Goal: Information Seeking & Learning: Learn about a topic

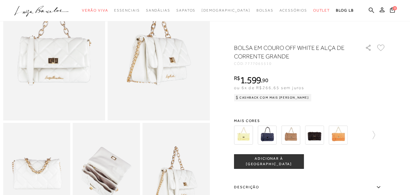
scroll to position [85, 0]
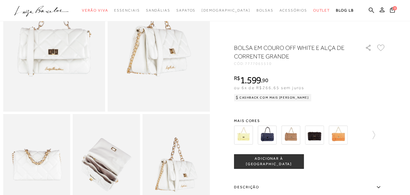
click at [410, 110] on html "Página de detalhes do produto de BOLSA EM COURO OFF WHITE E ALÇA DE CORRENTE GR…" at bounding box center [205, 12] width 410 height 195
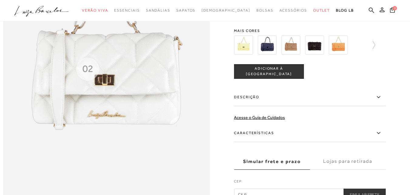
scroll to position [580, 0]
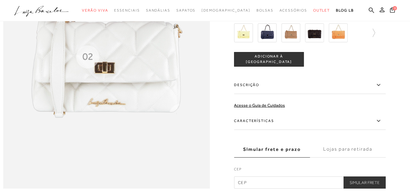
click at [381, 88] on icon at bounding box center [378, 85] width 7 height 8
click at [0, 0] on input "Descrição" at bounding box center [0, 0] width 0 height 0
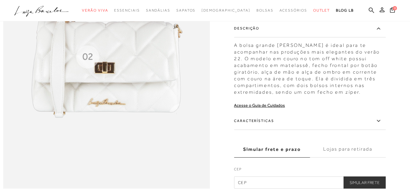
click at [380, 124] on icon at bounding box center [378, 121] width 7 height 8
click at [0, 0] on input "Características" at bounding box center [0, 0] width 0 height 0
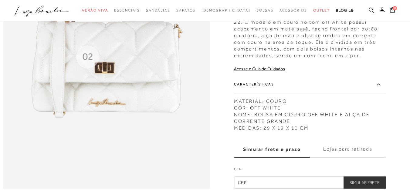
click at [380, 93] on label "Características" at bounding box center [310, 84] width 152 height 18
click at [0, 0] on input "Características" at bounding box center [0, 0] width 0 height 0
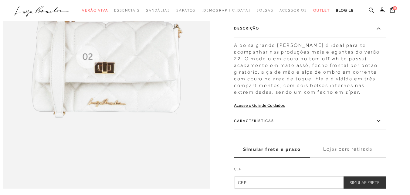
click at [380, 124] on icon at bounding box center [378, 121] width 7 height 8
click at [0, 0] on input "Características" at bounding box center [0, 0] width 0 height 0
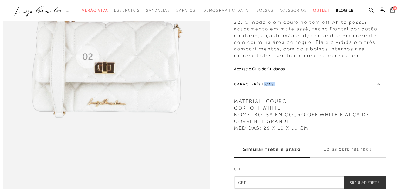
click at [380, 131] on div "Características MATERIAL: COURO COR: OFF WHITE NOME: BOLSA EM COURO OFF WHITE E…" at bounding box center [310, 103] width 152 height 56
click at [380, 131] on div "MATERIAL: COURO COR: OFF WHITE NOME: BOLSA EM COURO OFF WHITE E ALÇA DE CORRENT…" at bounding box center [310, 112] width 152 height 36
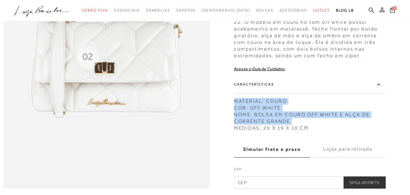
click at [379, 88] on icon at bounding box center [378, 84] width 7 height 8
click at [0, 0] on input "Características" at bounding box center [0, 0] width 0 height 0
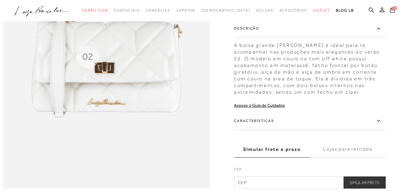
click at [379, 117] on icon at bounding box center [378, 121] width 7 height 8
click at [0, 0] on input "Características" at bounding box center [0, 0] width 0 height 0
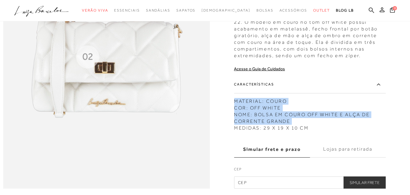
click at [379, 88] on icon at bounding box center [378, 84] width 7 height 8
click at [0, 0] on input "Características" at bounding box center [0, 0] width 0 height 0
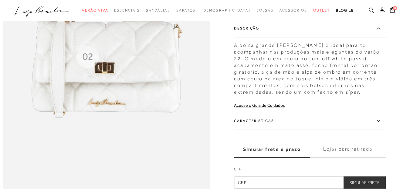
click at [379, 117] on icon at bounding box center [378, 121] width 7 height 8
click at [0, 0] on input "Características" at bounding box center [0, 0] width 0 height 0
